Goal: Task Accomplishment & Management: Manage account settings

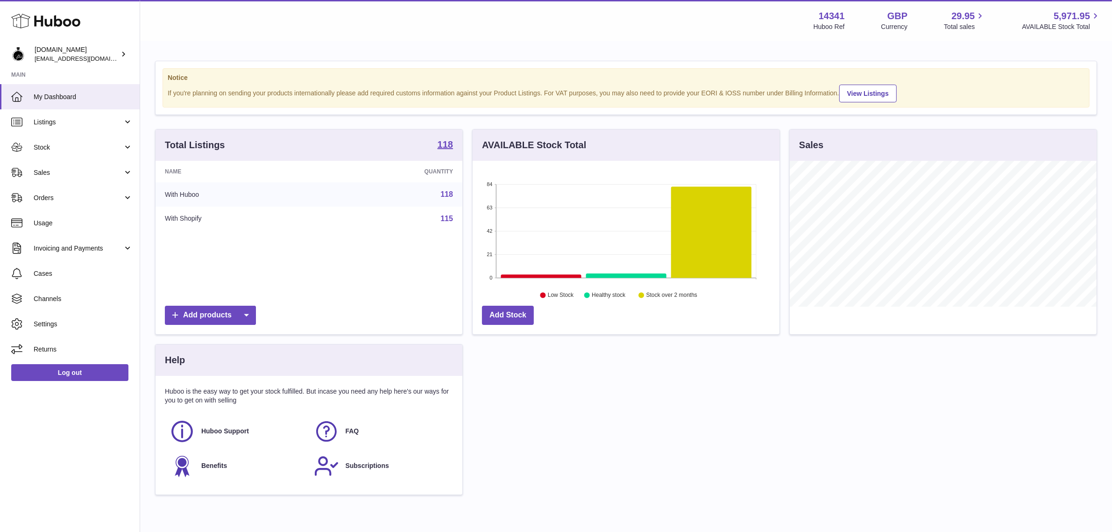
scroll to position [145, 307]
click at [152, 113] on div "Notice If you're planning on sending your products internationally please add r…" at bounding box center [626, 282] width 972 height 481
click at [145, 99] on div "Notice If you're planning on sending your products internationally please add r…" at bounding box center [626, 282] width 972 height 481
click at [457, 238] on div "Name Quantity With Huboo 118 With Shopify 115" at bounding box center [309, 231] width 307 height 140
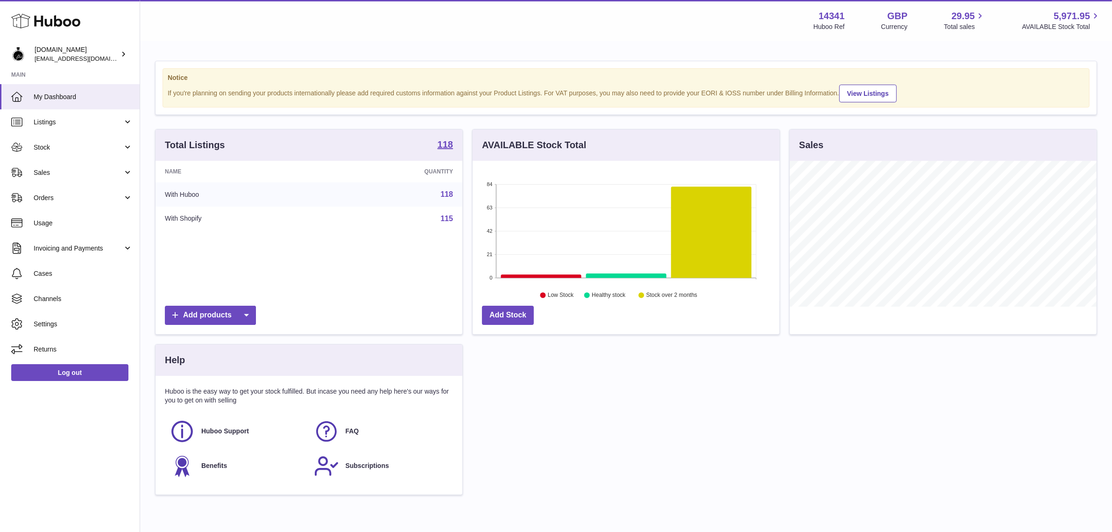
click at [496, 344] on div "AVAILABLE Stock Total 84 63 42 21 0 Low Stock 3 Low Stock Healthy stock Stock o…" at bounding box center [626, 236] width 317 height 215
drag, startPoint x: 498, startPoint y: 484, endPoint x: 142, endPoint y: 71, distance: 545.5
click at [142, 71] on div "Notice If you're planning on sending your products internationally please add r…" at bounding box center [626, 282] width 972 height 481
click at [155, 59] on div "Notice If you're planning on sending your products internationally please add r…" at bounding box center [626, 282] width 972 height 481
click at [160, 75] on div "Notice If you're planning on sending your products internationally please add r…" at bounding box center [626, 87] width 941 height 53
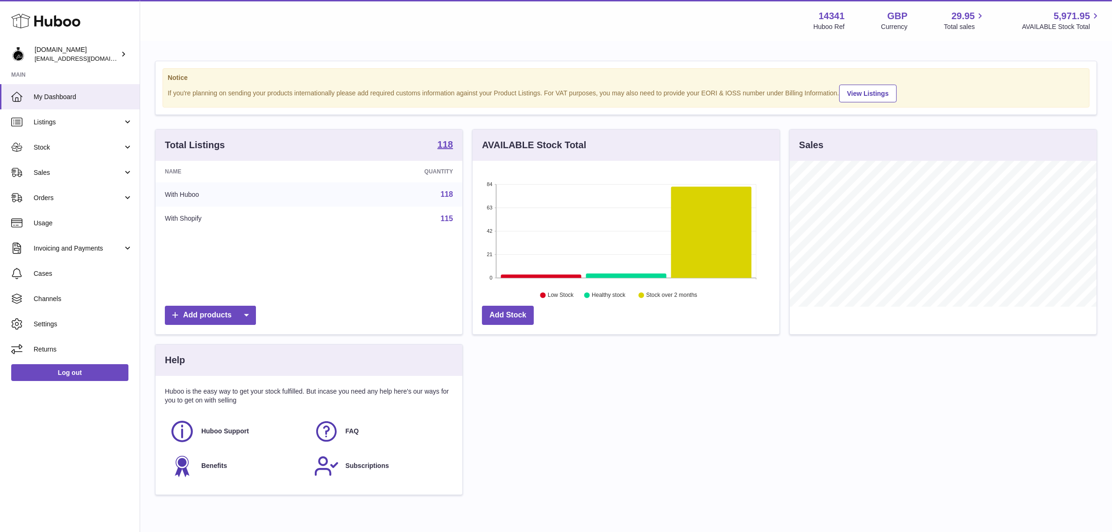
drag, startPoint x: 160, startPoint y: 75, endPoint x: 561, endPoint y: 490, distance: 577.4
click at [561, 490] on div "Notice If you're planning on sending your products internationally please add r…" at bounding box center [626, 282] width 972 height 481
click at [561, 490] on div "Total Listings 118 Name Quantity With Huboo 118 With Shopify 115 Add products A…" at bounding box center [625, 316] width 951 height 375
click at [447, 140] on strong "118" at bounding box center [445, 144] width 15 height 9
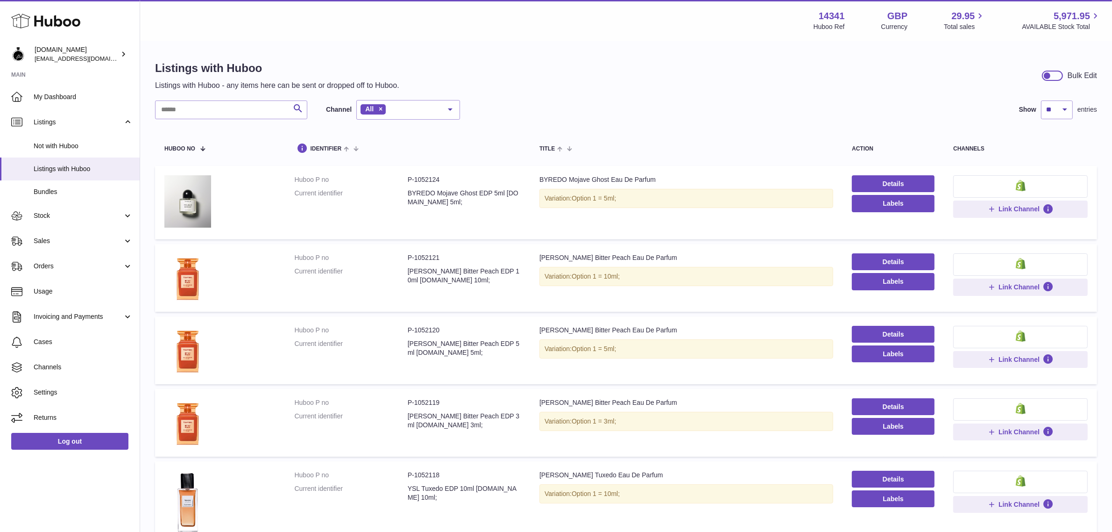
drag, startPoint x: 454, startPoint y: 140, endPoint x: 458, endPoint y: 93, distance: 46.9
click at [458, 93] on div "Listings with Huboo Listings with Huboo - any items here can be sent or dropped…" at bounding box center [626, 513] width 972 height 942
click at [511, 92] on div "Listings with Huboo Listings with Huboo - any items here can be sent or dropped…" at bounding box center [626, 513] width 972 height 942
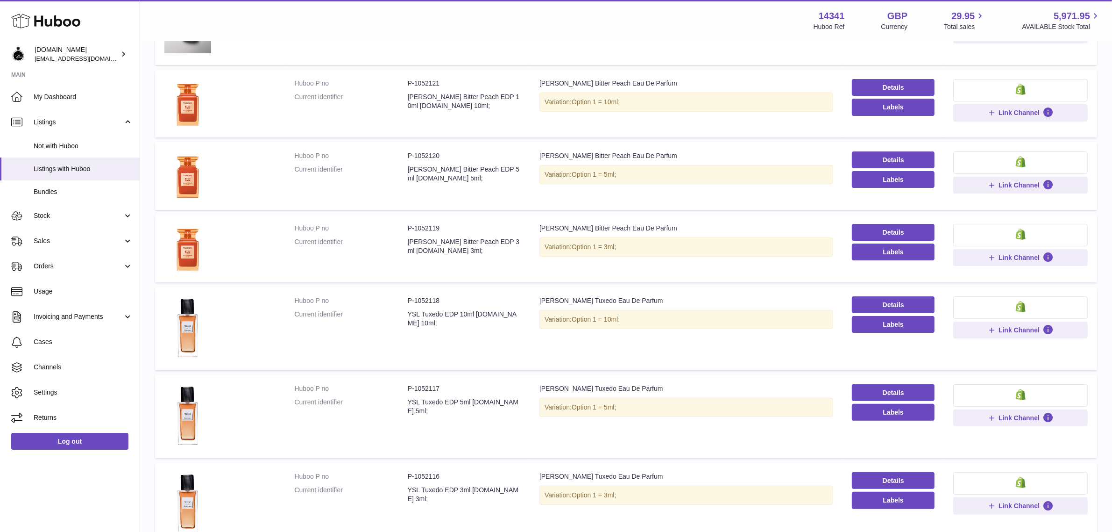
scroll to position [175, 0]
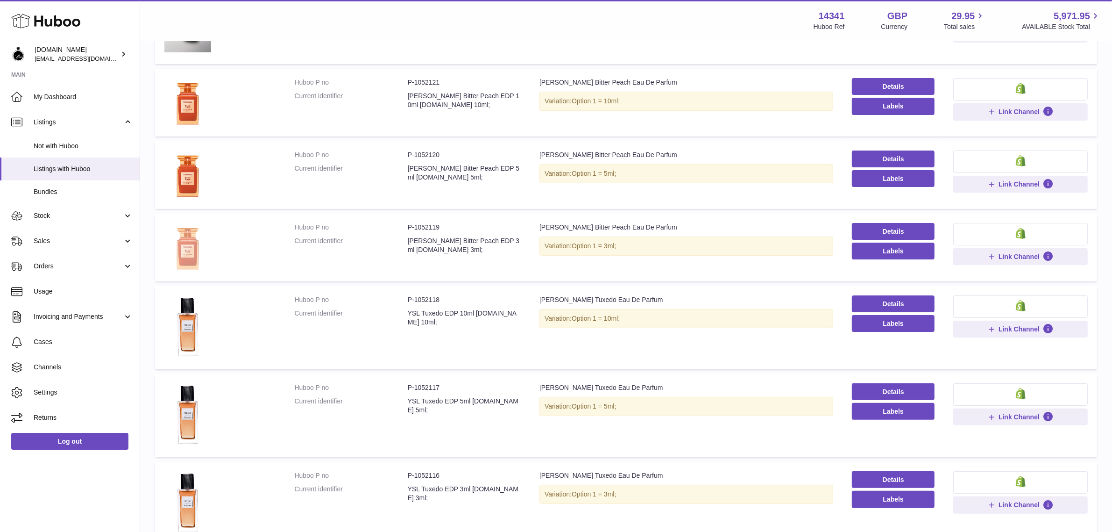
click at [190, 246] on img at bounding box center [187, 246] width 47 height 47
click at [298, 129] on td "Huboo P no P-1052121 Current identifier [PERSON_NAME] Bitter Peach EDP 10ml [DO…" at bounding box center [407, 103] width 245 height 68
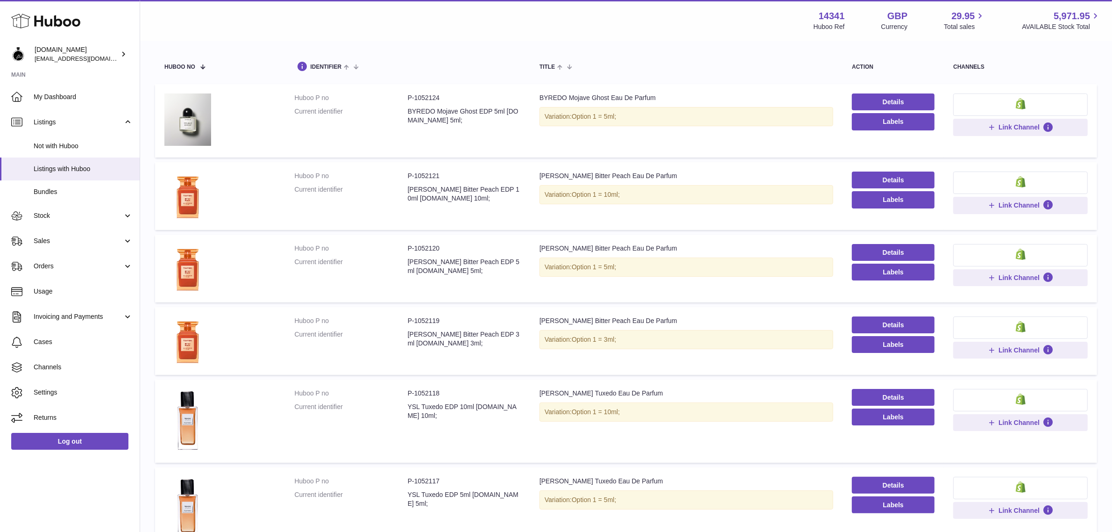
scroll to position [0, 0]
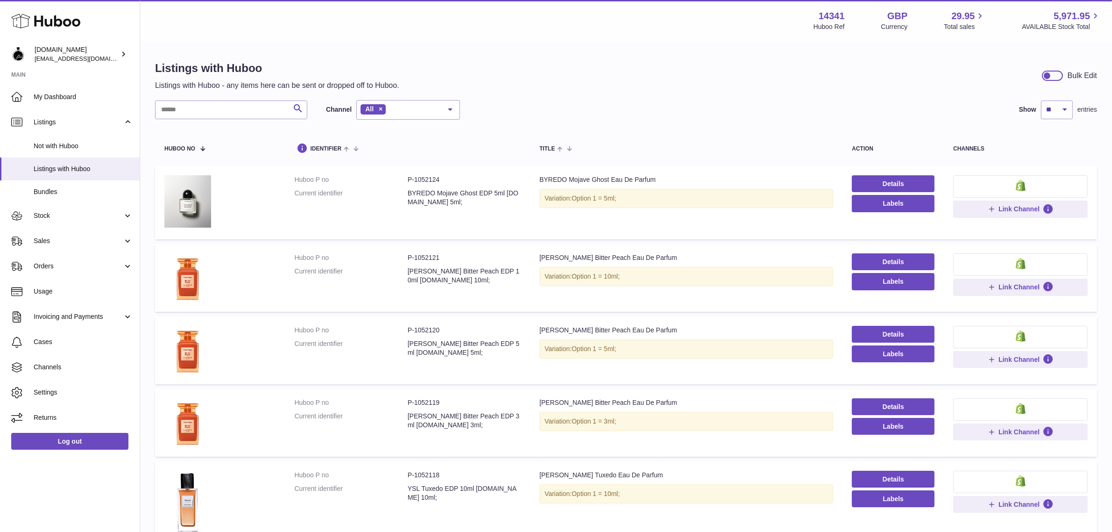
drag, startPoint x: 293, startPoint y: 133, endPoint x: 549, endPoint y: 72, distance: 263.1
click at [549, 72] on div "Listings with Huboo Listings with Huboo - any items here can be sent or dropped…" at bounding box center [626, 76] width 942 height 30
